Goal: Find specific page/section: Find specific page/section

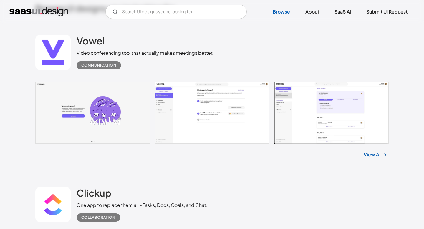
scroll to position [157, 0]
click at [280, 11] on link "Browse" at bounding box center [282, 11] width 32 height 13
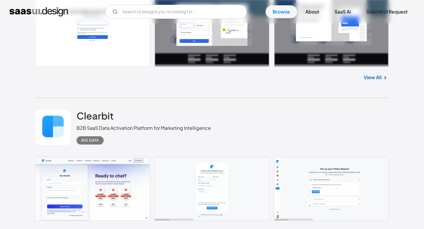
scroll to position [1563, 0]
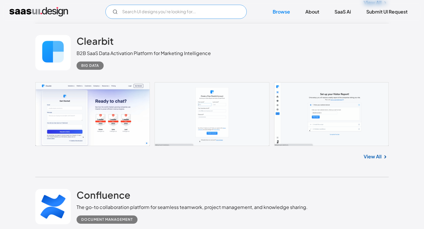
click at [150, 11] on input "Email Form" at bounding box center [175, 12] width 141 height 14
type input "fintech"
click at [197, 13] on input "fintech" at bounding box center [175, 12] width 141 height 14
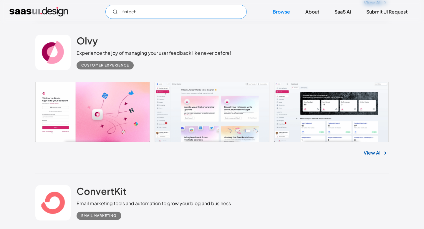
scroll to position [6904, 0]
